Goal: Obtain resource: Obtain resource

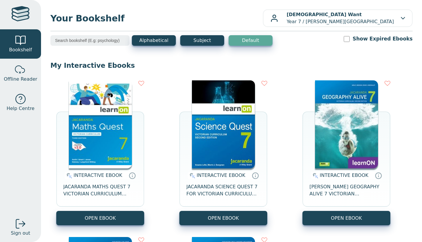
click at [99, 137] on img at bounding box center [100, 124] width 63 height 88
click at [83, 106] on img at bounding box center [100, 124] width 63 height 88
